Goal: Find specific page/section: Find specific page/section

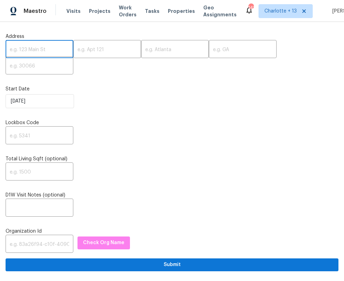
click at [23, 53] on input "text" at bounding box center [40, 50] width 68 height 16
paste input "[STREET_ADDRESS]"
type input "[STREET_ADDRESS]"
click at [150, 53] on input "text" at bounding box center [175, 50] width 68 height 16
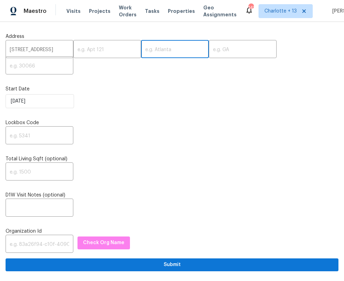
paste input "Van Nuys"
type input "Van Nuys"
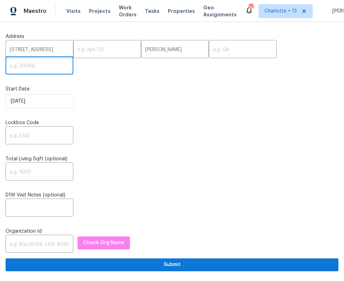
click at [73, 58] on input "text" at bounding box center [40, 66] width 68 height 16
type input "91405"
click at [224, 45] on input "text" at bounding box center [243, 50] width 68 height 16
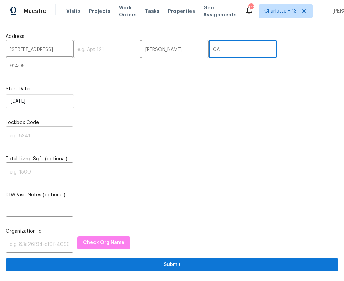
type input "CA"
click at [35, 128] on input "text" at bounding box center [40, 136] width 68 height 16
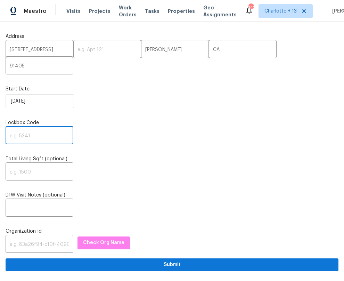
click at [44, 128] on input "text" at bounding box center [40, 136] width 68 height 16
paste input "0960"
type input "0960"
click at [37, 200] on input "text" at bounding box center [40, 208] width 68 height 16
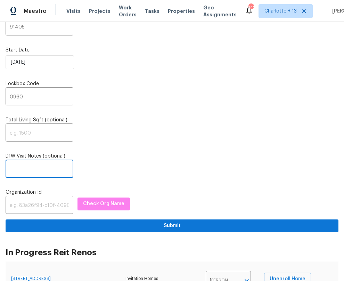
scroll to position [51, 0]
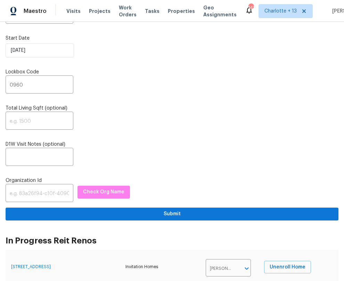
click at [41, 187] on div "Address 7046 Murietta Ave ​ ​ Van Nuys ​ CA ​ 91405 ​ Start Date 9/30/2025 Lock…" at bounding box center [172, 99] width 333 height 244
click at [44, 186] on input "text" at bounding box center [40, 194] width 68 height 16
click at [50, 186] on input "text" at bounding box center [40, 194] width 68 height 16
paste input "1349d153-b359-4f9b-b4dd-758ff939cc37"
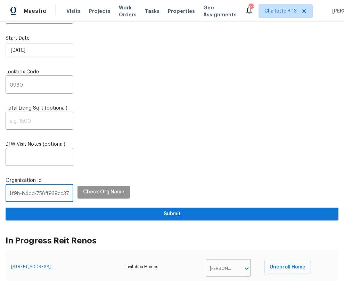
type input "1349d153-b359-4f9b-b4dd-758ff939cc37"
click at [90, 188] on span "Check Org Name" at bounding box center [103, 192] width 41 height 9
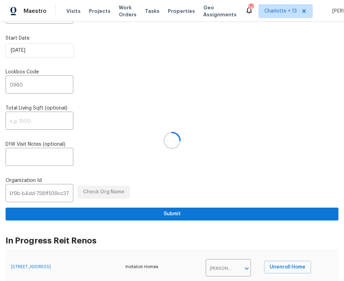
scroll to position [0, 0]
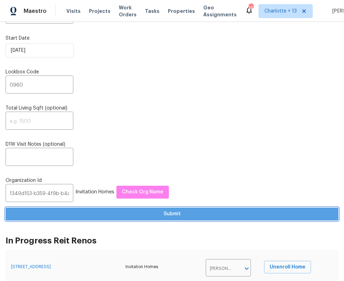
click at [201, 210] on span "Submit" at bounding box center [172, 214] width 322 height 9
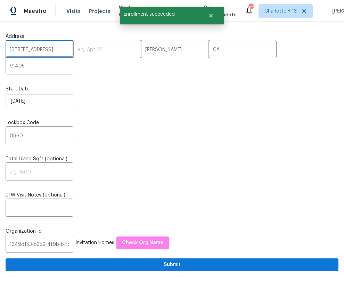
click at [11, 50] on input "[STREET_ADDRESS]" at bounding box center [40, 50] width 68 height 16
drag, startPoint x: 10, startPoint y: 50, endPoint x: 54, endPoint y: 50, distance: 43.8
click at [54, 50] on input "[STREET_ADDRESS]" at bounding box center [40, 50] width 68 height 16
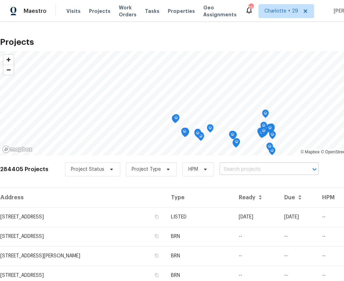
click at [247, 170] on input "text" at bounding box center [260, 169] width 80 height 11
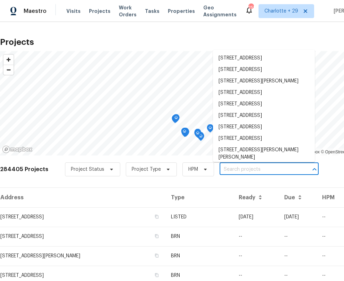
paste input "[STREET_ADDRESS]"
type input "[STREET_ADDRESS]"
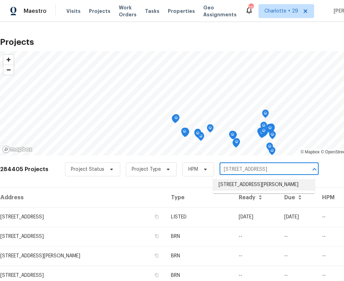
click at [248, 189] on li "[STREET_ADDRESS][PERSON_NAME]" at bounding box center [264, 184] width 102 height 11
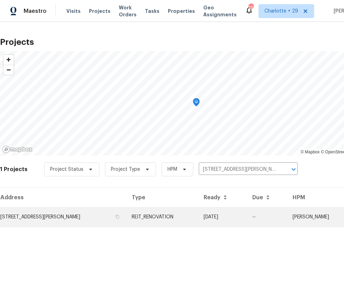
click at [81, 216] on td "[STREET_ADDRESS][PERSON_NAME]" at bounding box center [63, 216] width 126 height 19
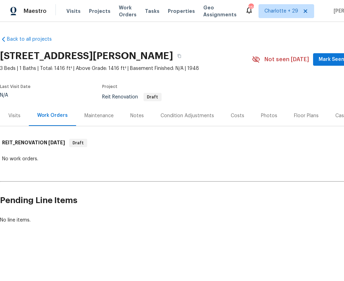
click at [19, 114] on div "Visits" at bounding box center [14, 115] width 12 height 7
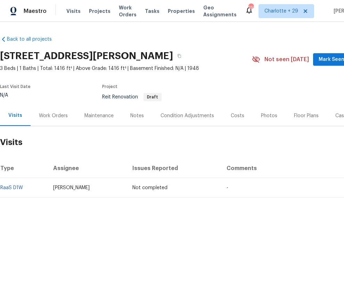
scroll to position [0, 49]
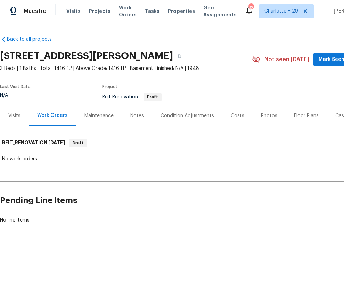
click at [12, 123] on div "Visits" at bounding box center [14, 115] width 29 height 20
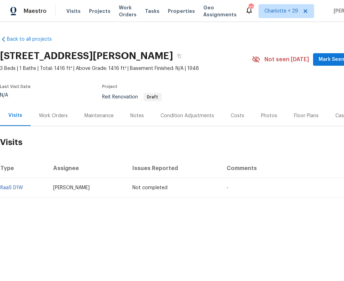
scroll to position [0, 1]
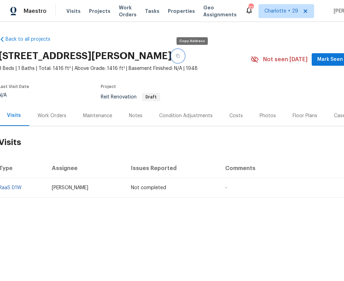
click at [184, 57] on button "button" at bounding box center [178, 56] width 13 height 13
